Goal: Information Seeking & Learning: Learn about a topic

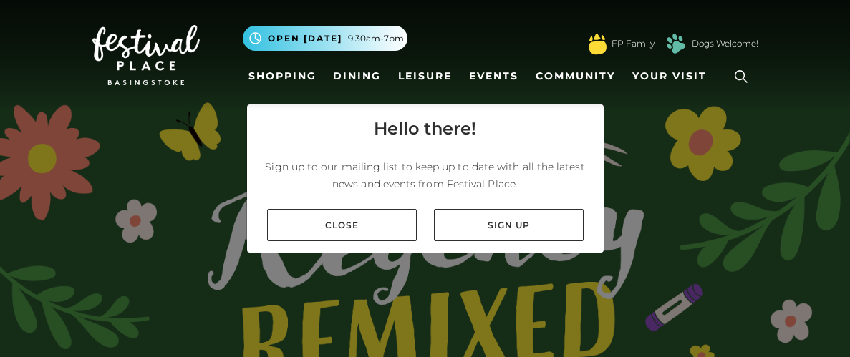
click at [359, 238] on link "Close" at bounding box center [342, 225] width 150 height 32
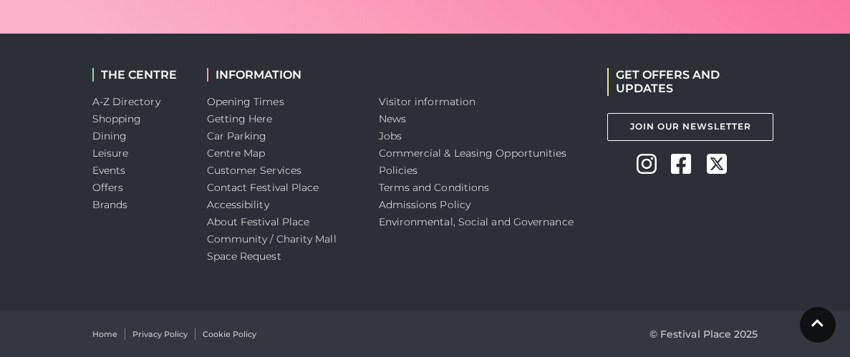
scroll to position [4463, 0]
click at [395, 130] on link "Jobs" at bounding box center [390, 136] width 23 height 13
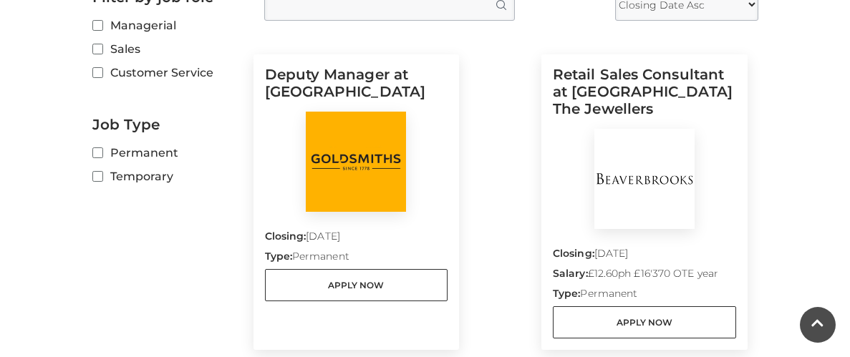
scroll to position [429, 0]
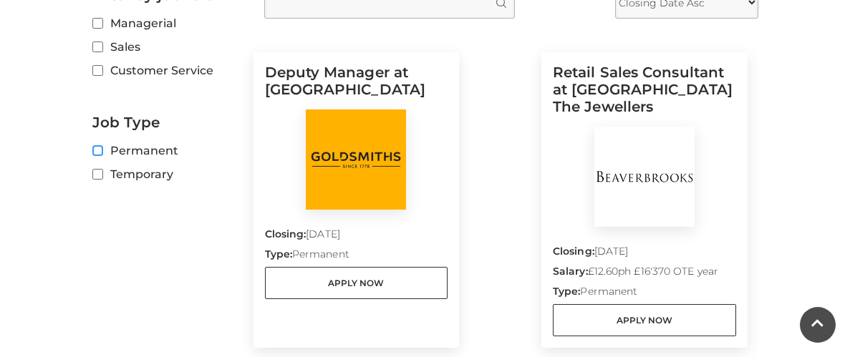
click at [99, 156] on input "Permanent" at bounding box center [96, 151] width 9 height 9
click at [92, 156] on input "Permanent" at bounding box center [96, 151] width 9 height 9
checkbox input "false"
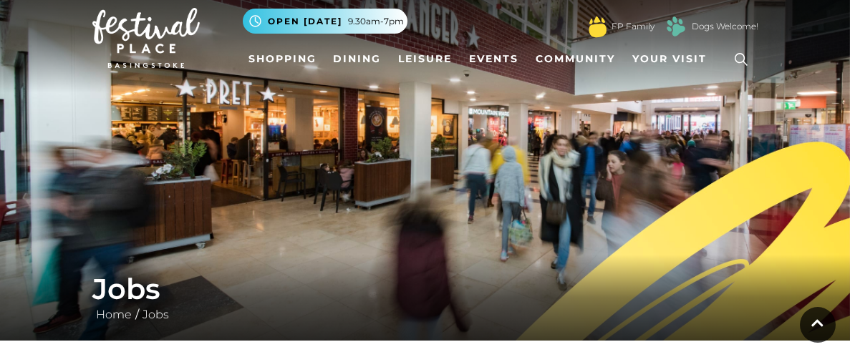
scroll to position [0, 0]
